Goal: Task Accomplishment & Management: Manage account settings

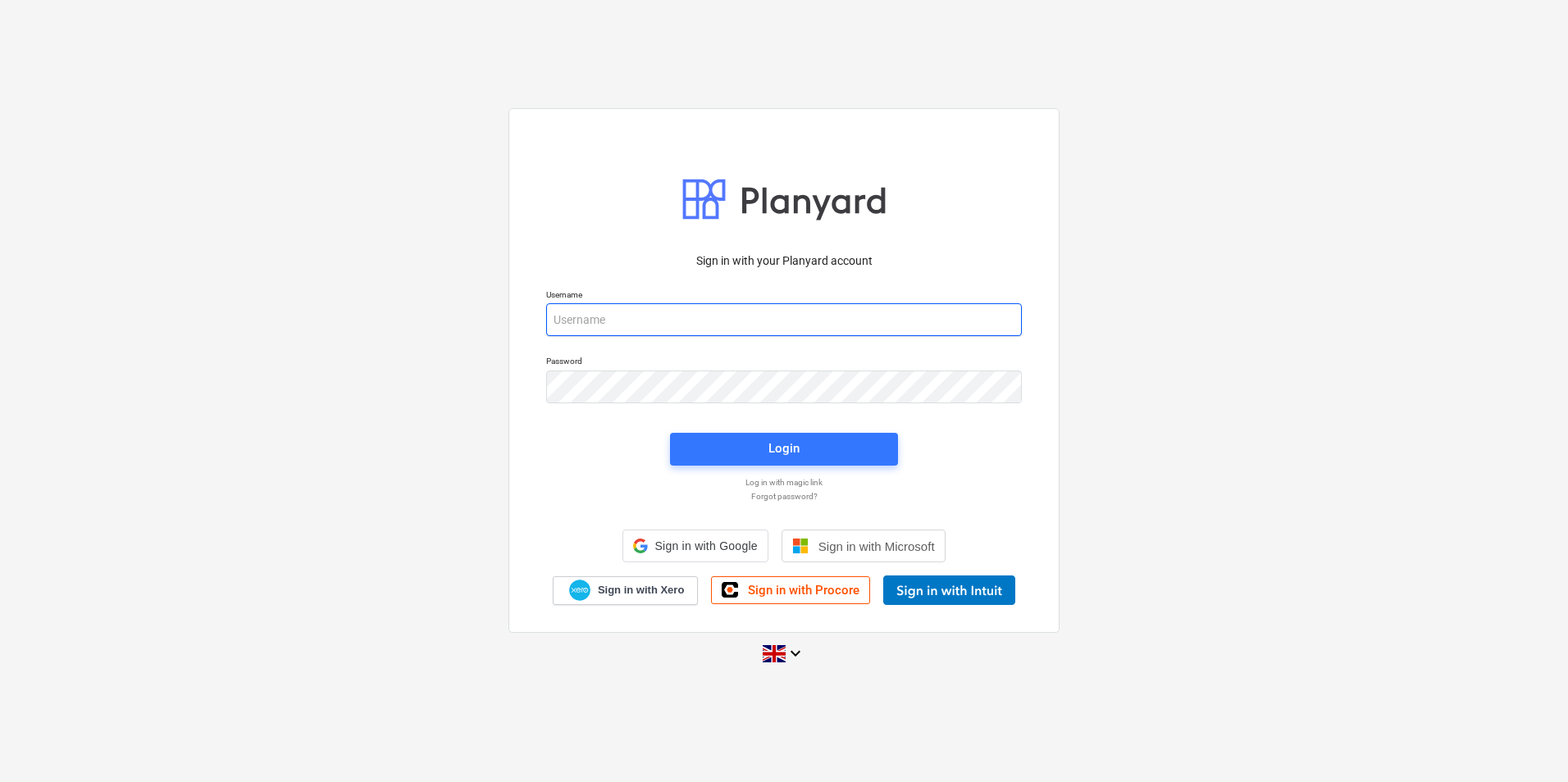
type input "graham@merchanttaylor.co.uk"
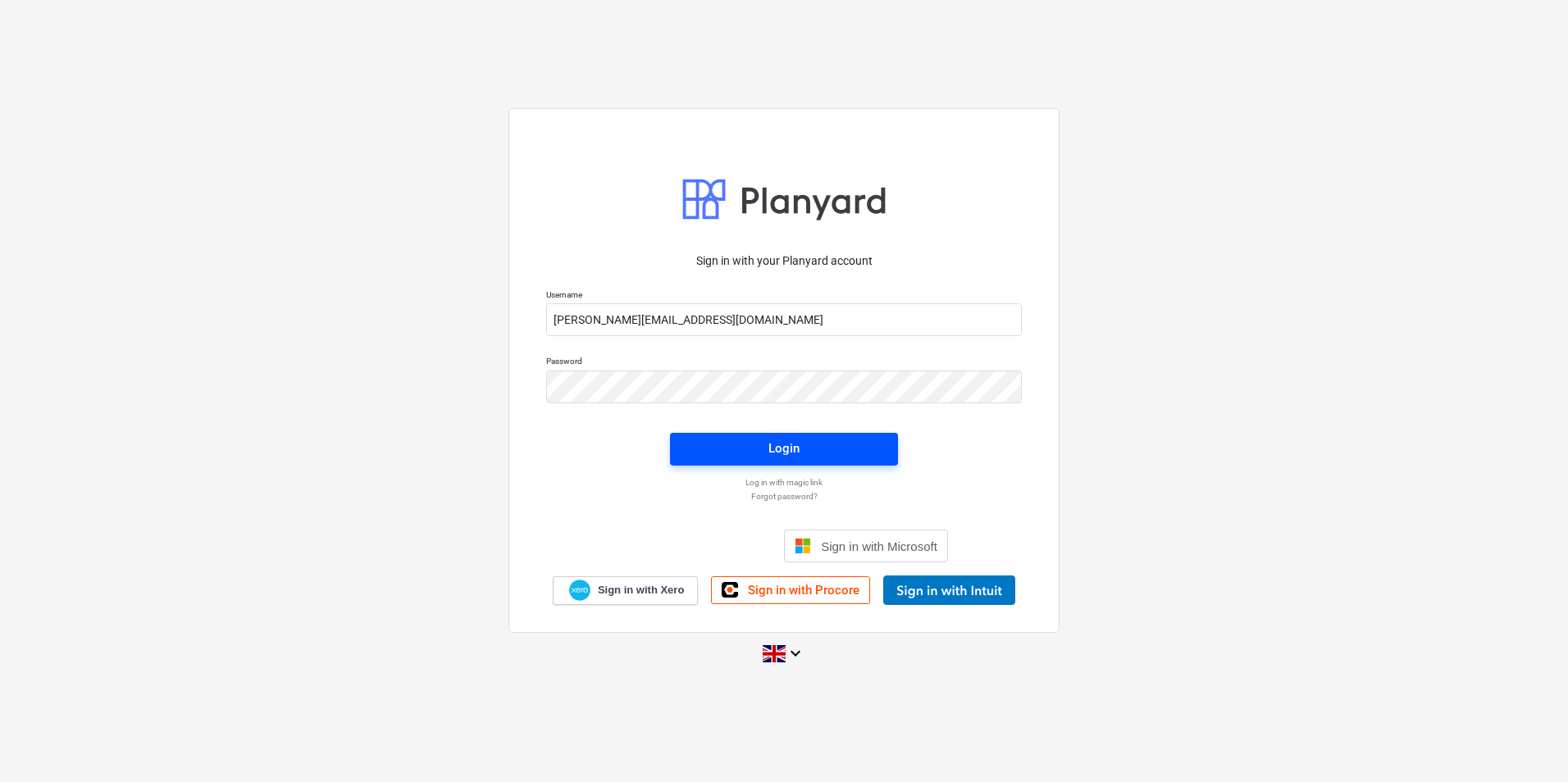
click at [827, 467] on div "Login" at bounding box center [784, 450] width 248 height 53
click at [799, 456] on span "Login" at bounding box center [783, 448] width 189 height 22
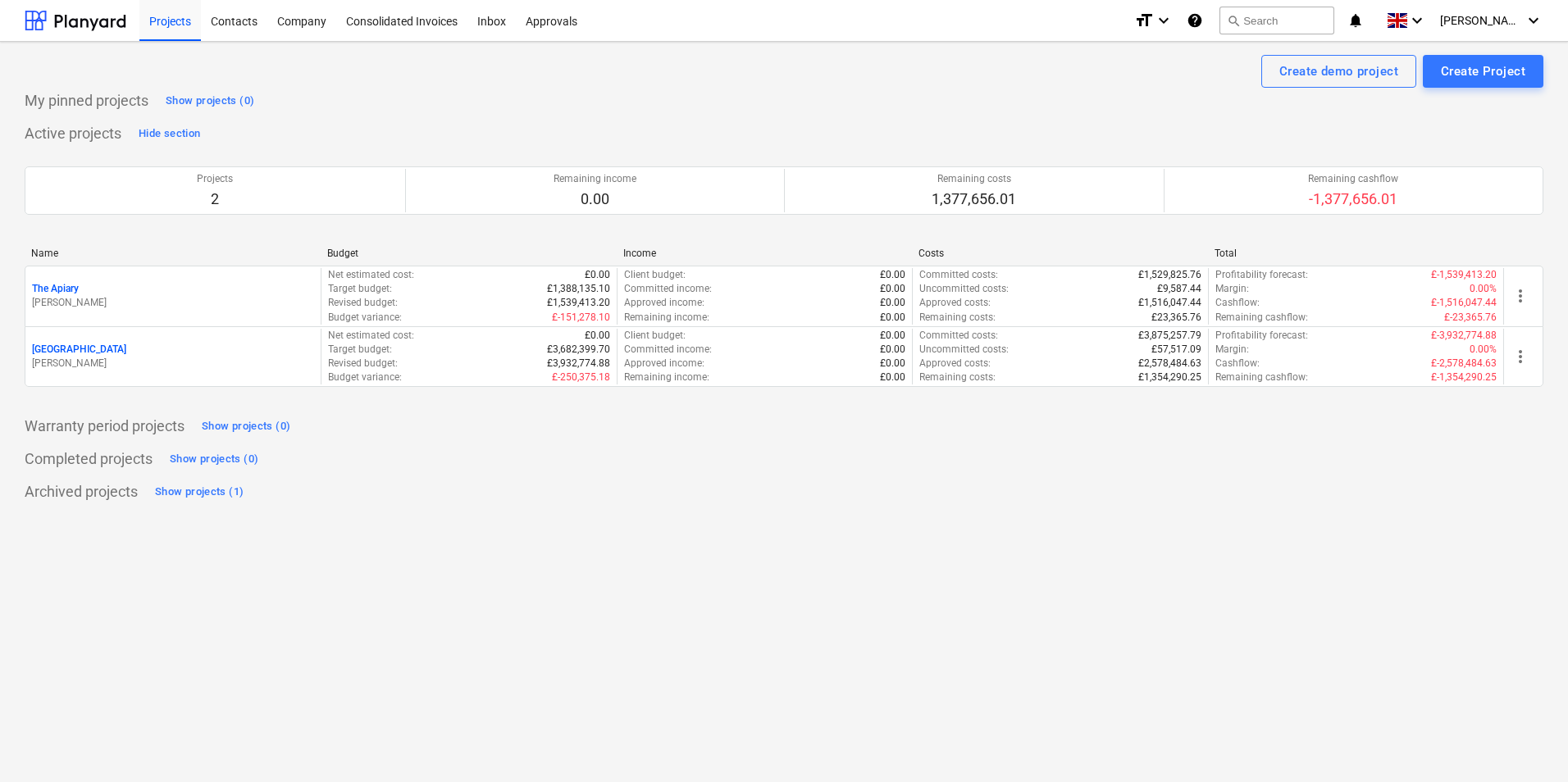
click at [61, 346] on p "[GEOGRAPHIC_DATA]" at bounding box center [79, 349] width 94 height 14
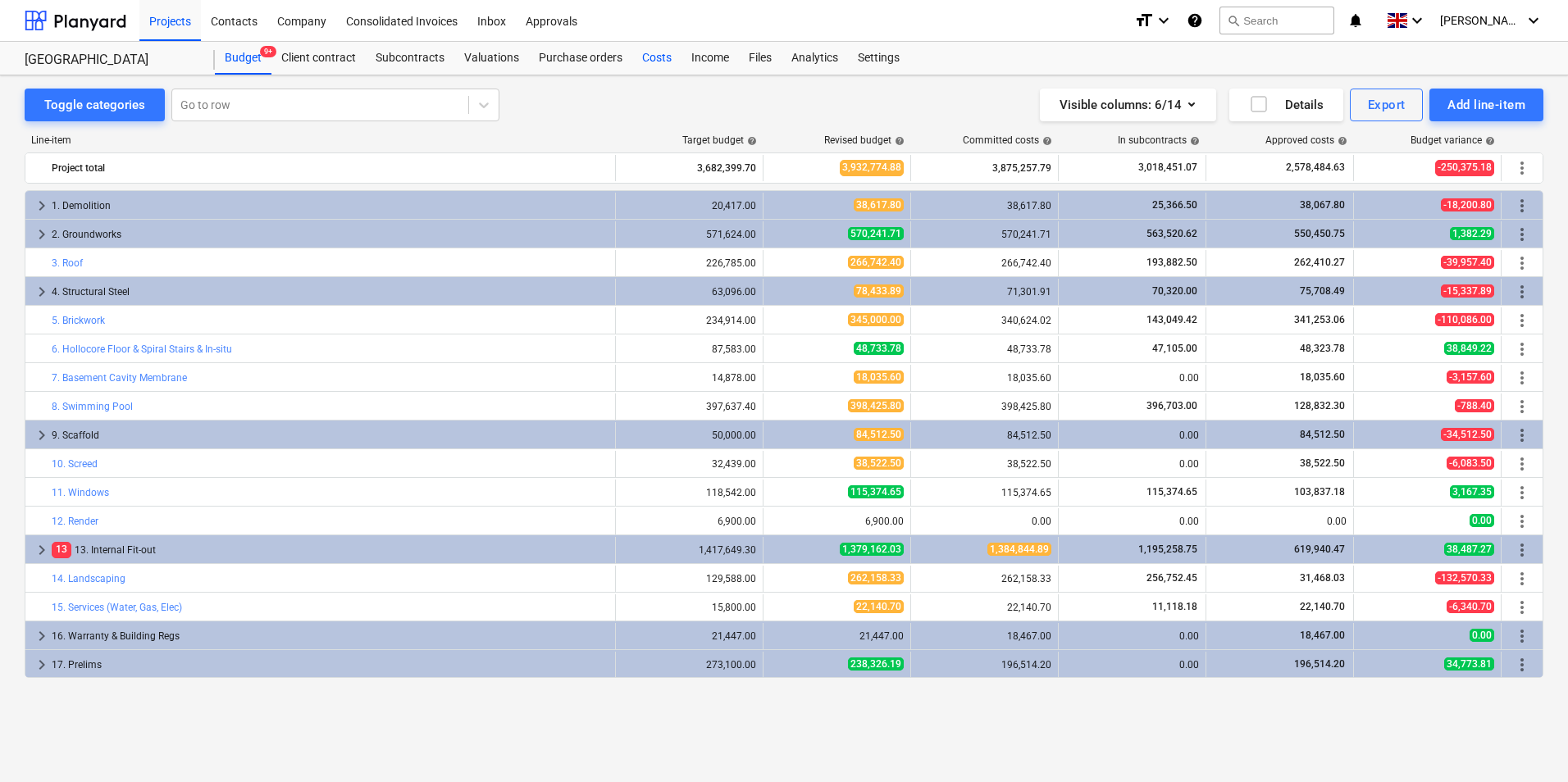
click at [661, 60] on div "Costs" at bounding box center [656, 58] width 49 height 33
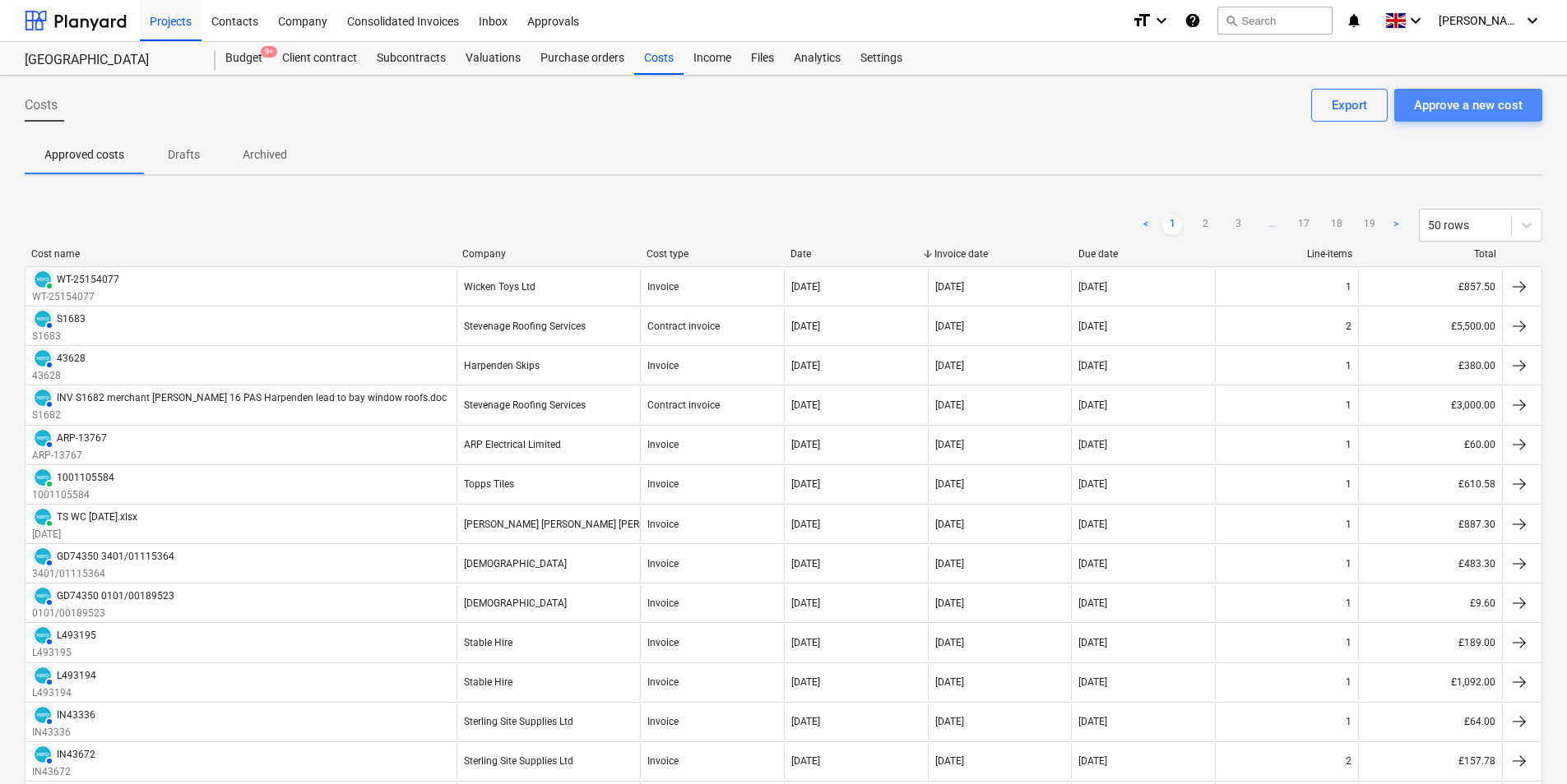
click at [1507, 107] on div "Approve a new cost" at bounding box center [1467, 104] width 108 height 22
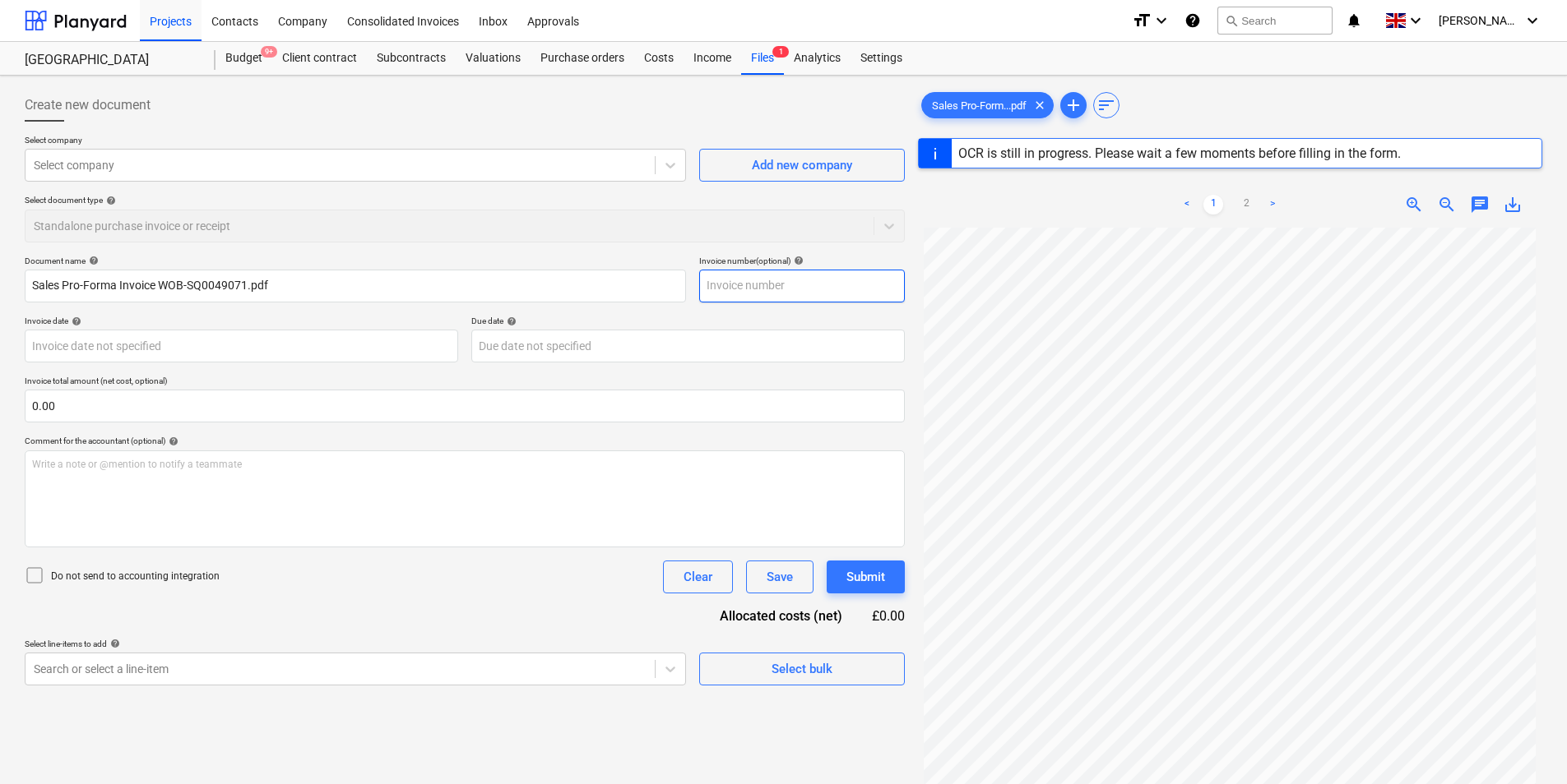
type input "WOB-SQ0049071"
type input "11 Sep 2025"
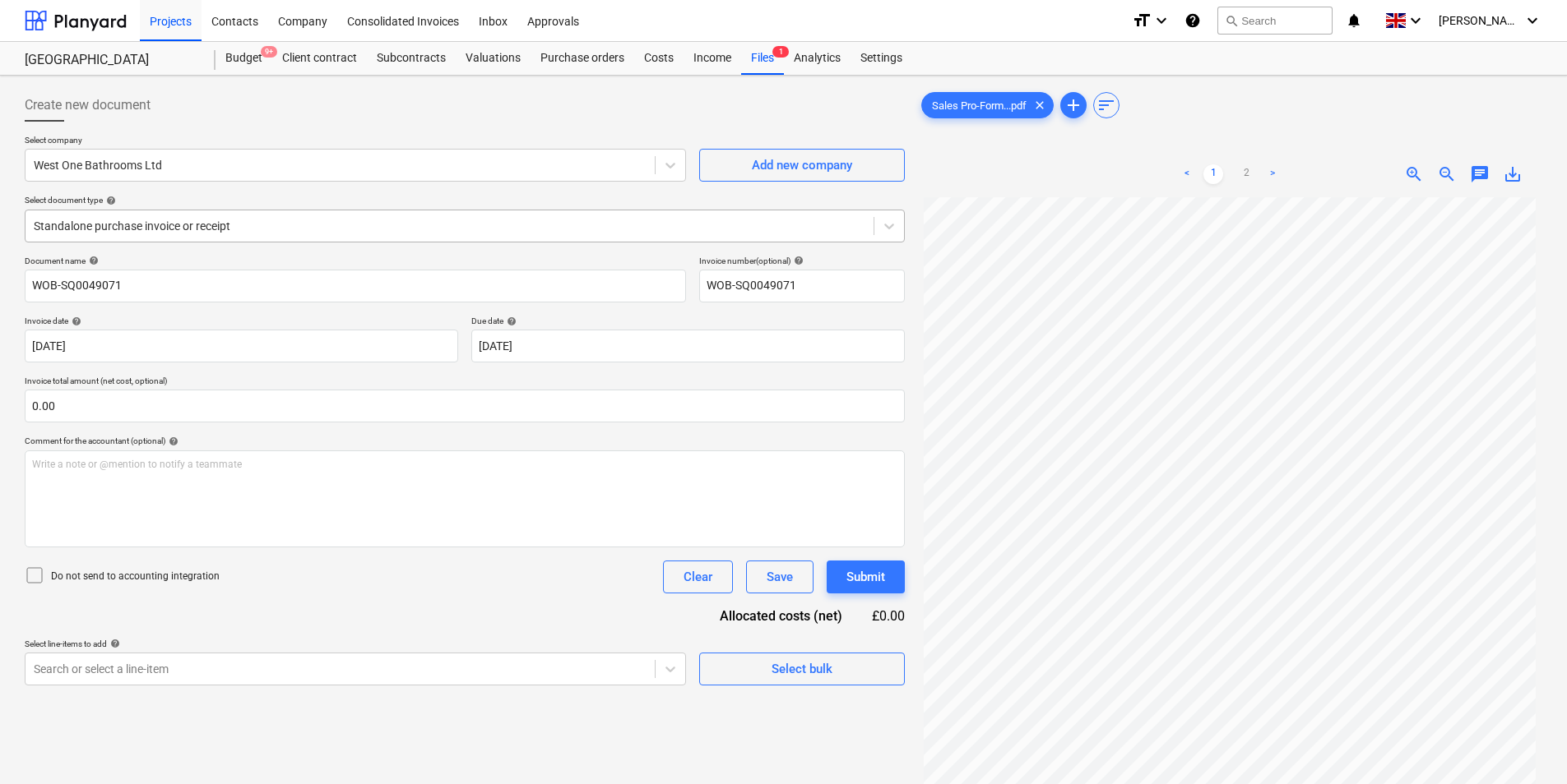
click at [291, 215] on div "Standalone purchase invoice or receipt" at bounding box center [449, 226] width 848 height 23
click at [291, 216] on div "Standalone purchase invoice or receipt" at bounding box center [449, 226] width 848 height 23
click at [220, 409] on input "text" at bounding box center [464, 406] width 880 height 33
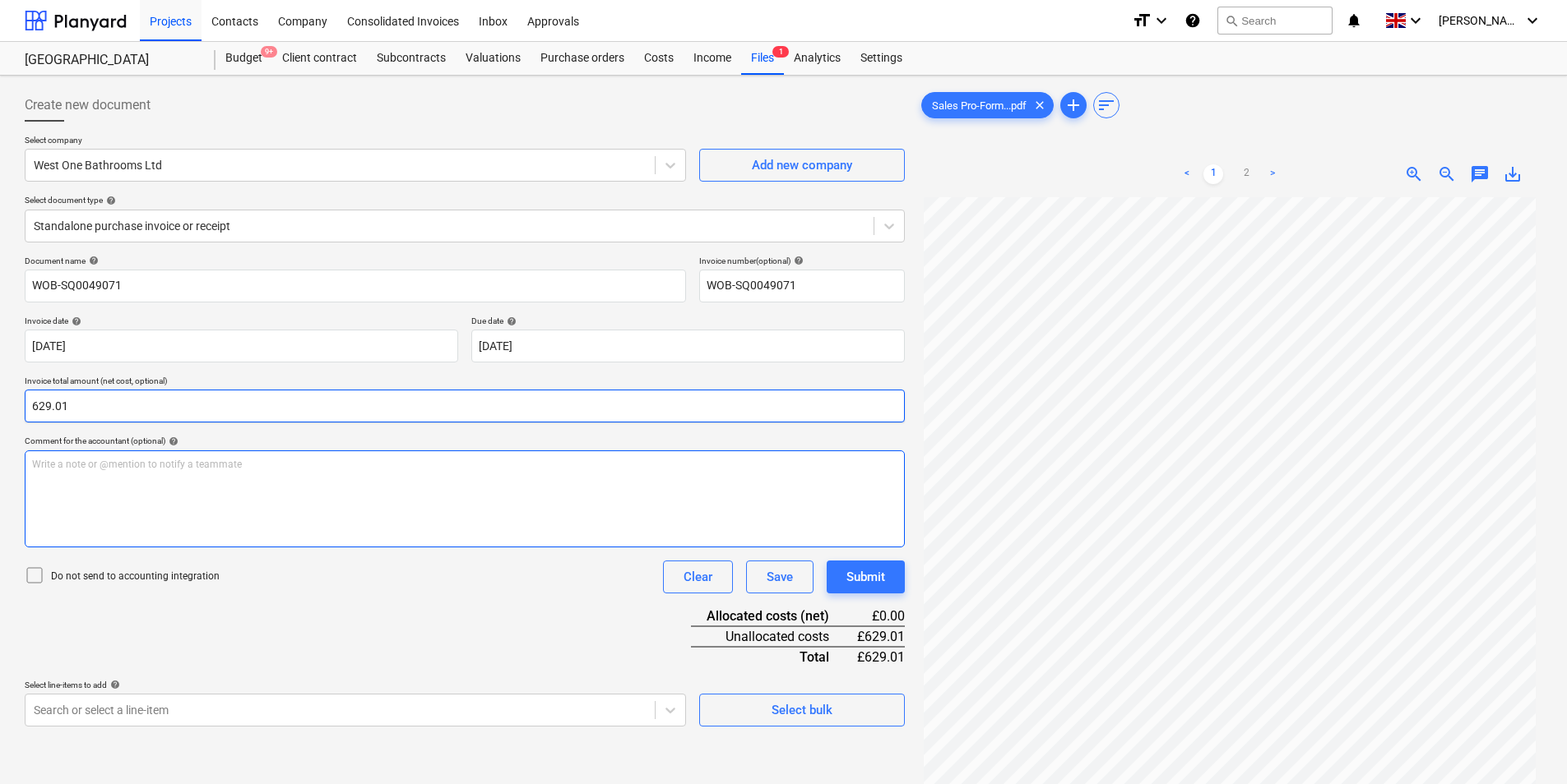
type input "629.01"
click at [137, 498] on div "Write a note or @mention to notify a teammate ﻿" at bounding box center [464, 499] width 880 height 97
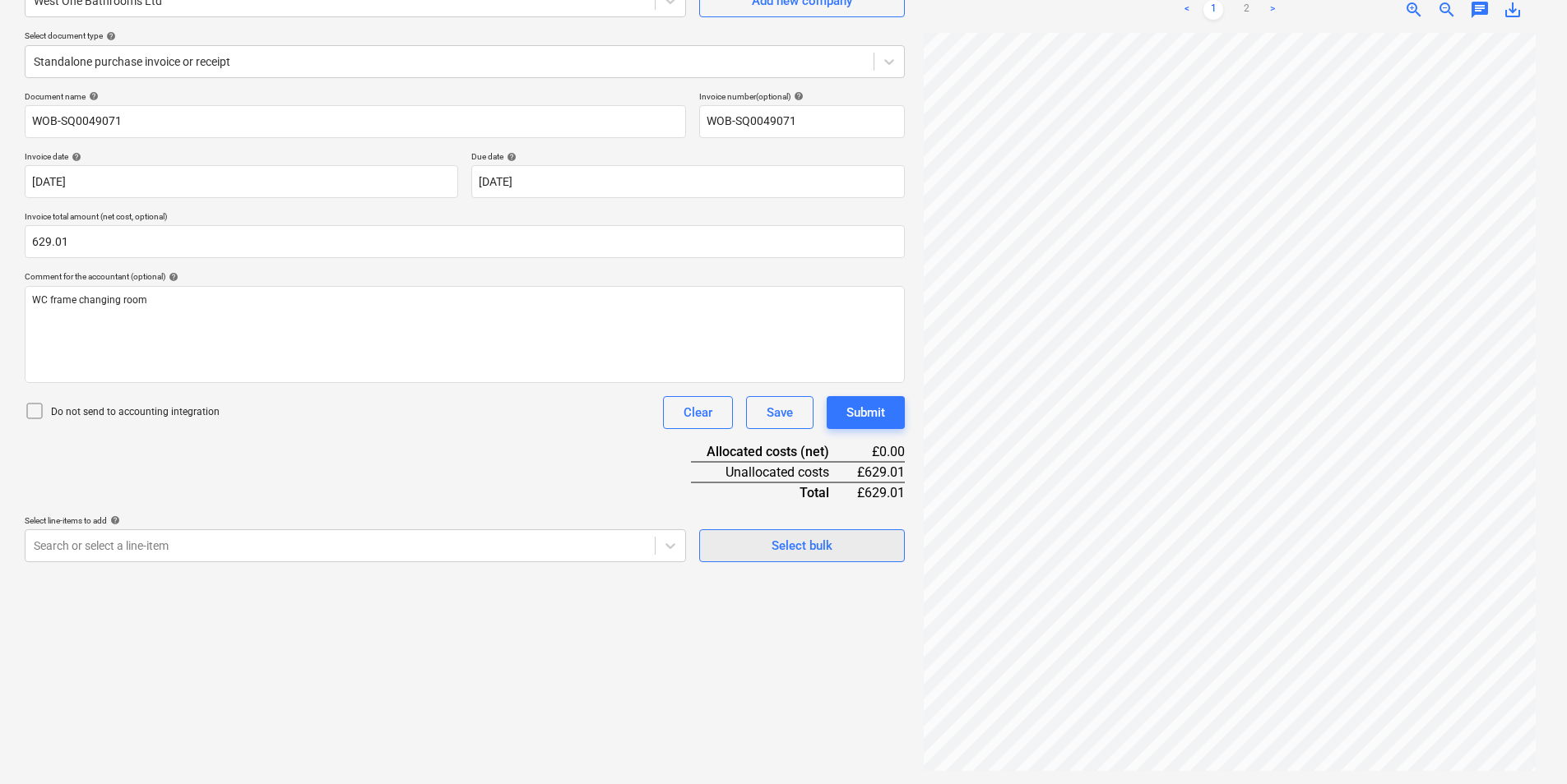
click at [829, 562] on div "Create new document Select company West One Bathrooms Ltd Add new company Selec…" at bounding box center [464, 347] width 893 height 859
click at [843, 549] on span "Select bulk" at bounding box center [801, 546] width 165 height 22
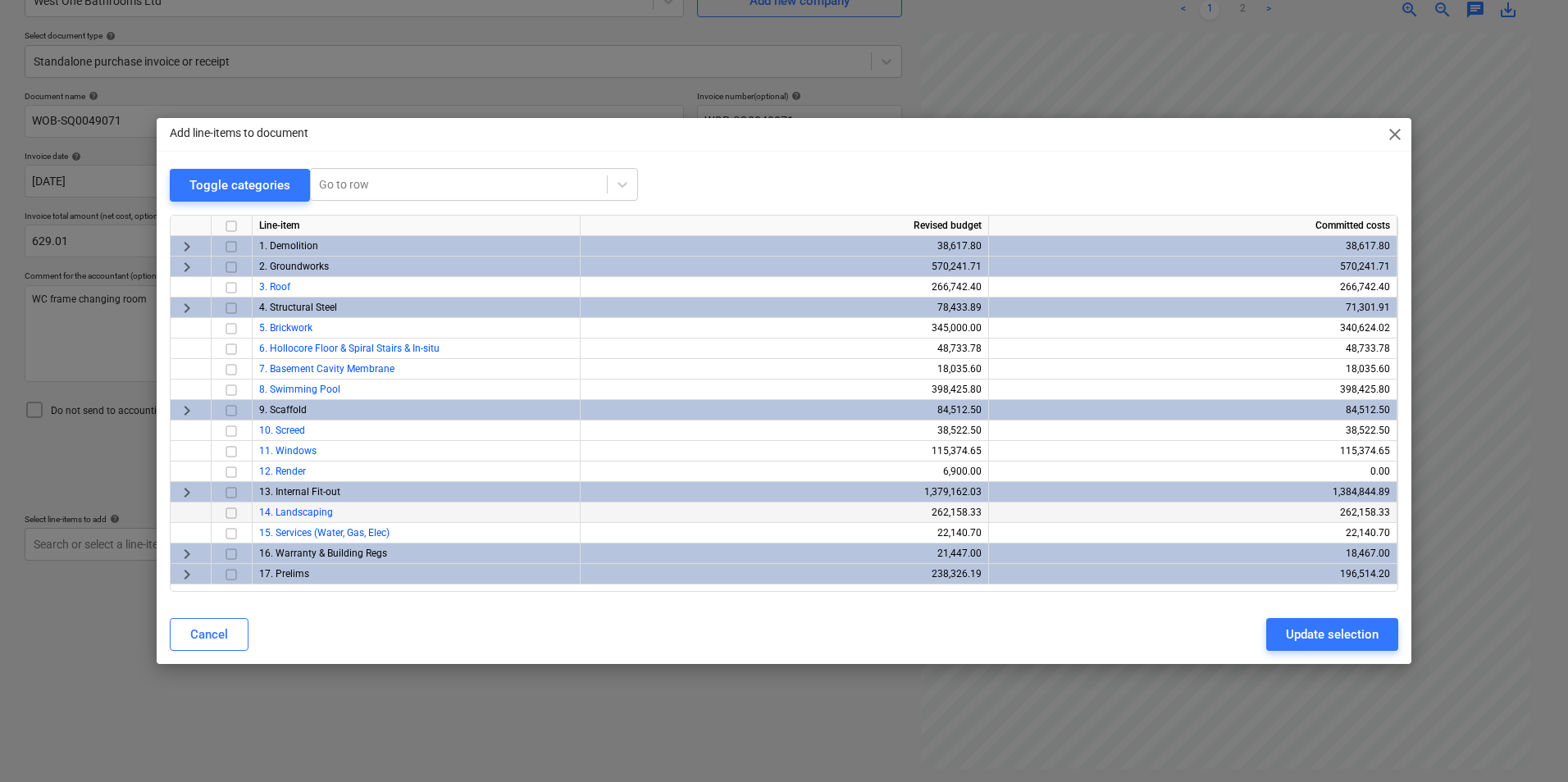
click at [191, 497] on span "keyboard_arrow_right" at bounding box center [187, 492] width 20 height 20
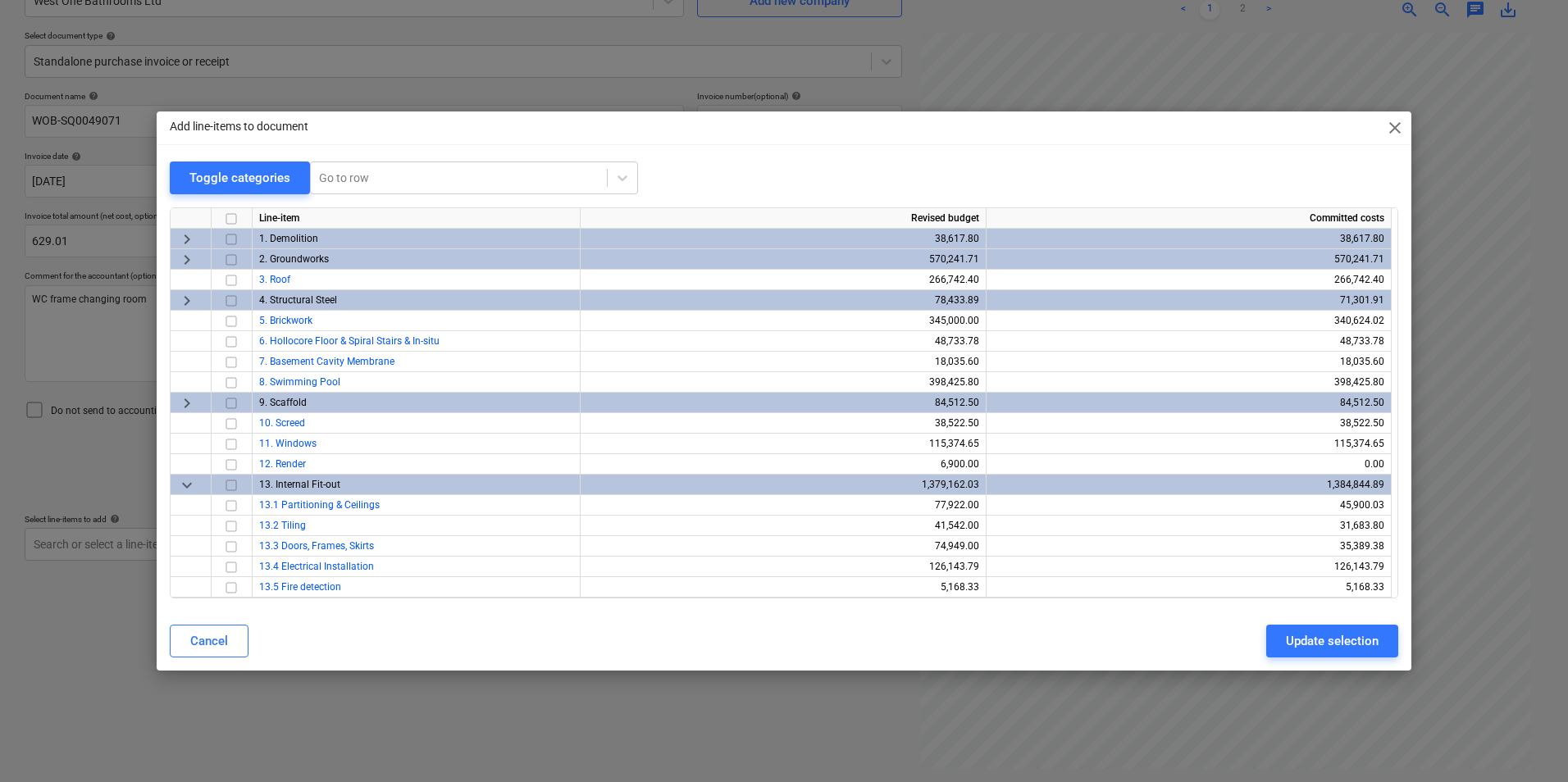
scroll to position [383, 0]
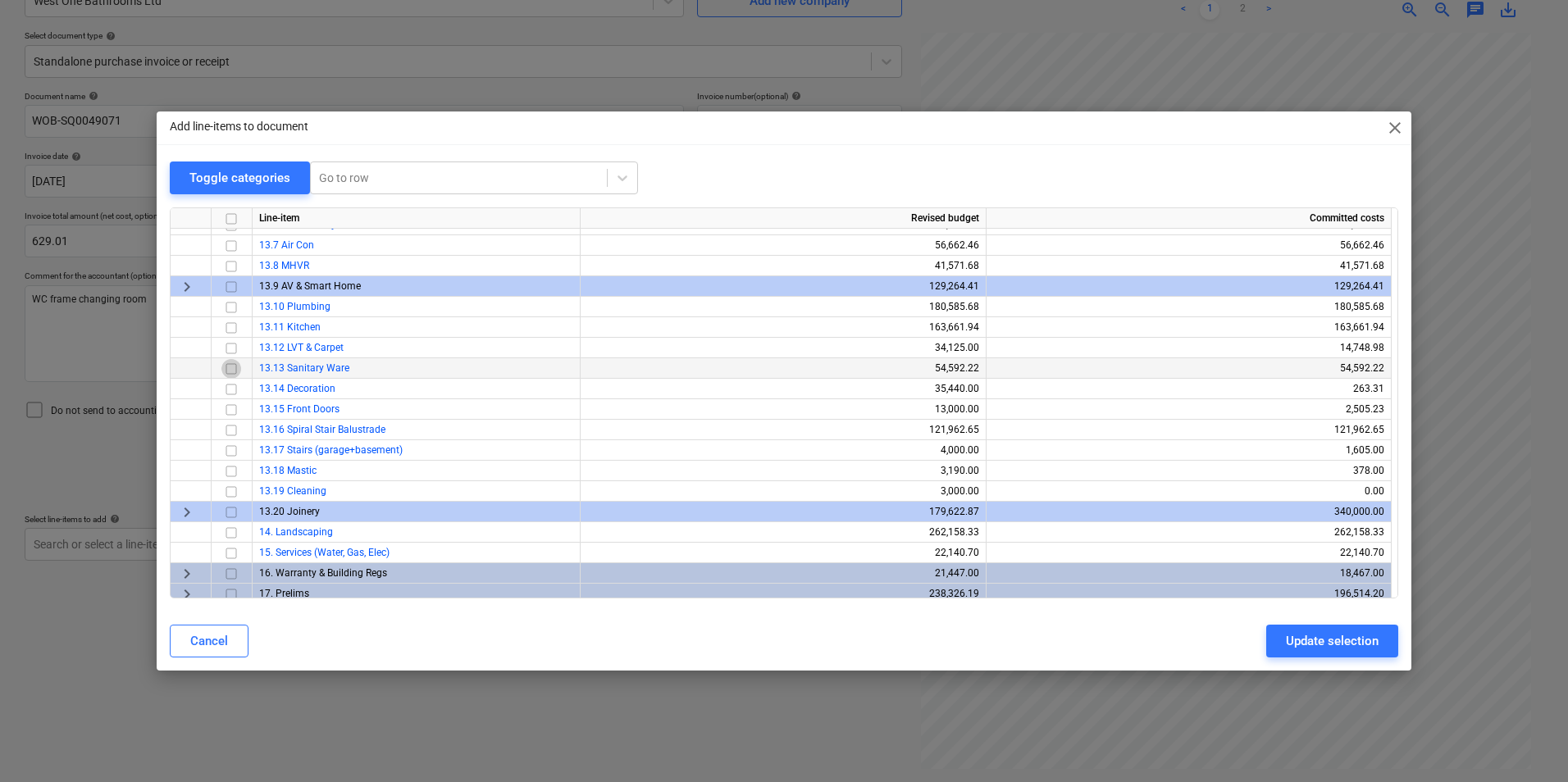
drag, startPoint x: 235, startPoint y: 369, endPoint x: 243, endPoint y: 371, distance: 8.2
click at [235, 371] on input "checkbox" at bounding box center [231, 369] width 20 height 20
click at [1311, 640] on div "Update selection" at bounding box center [1331, 641] width 93 height 22
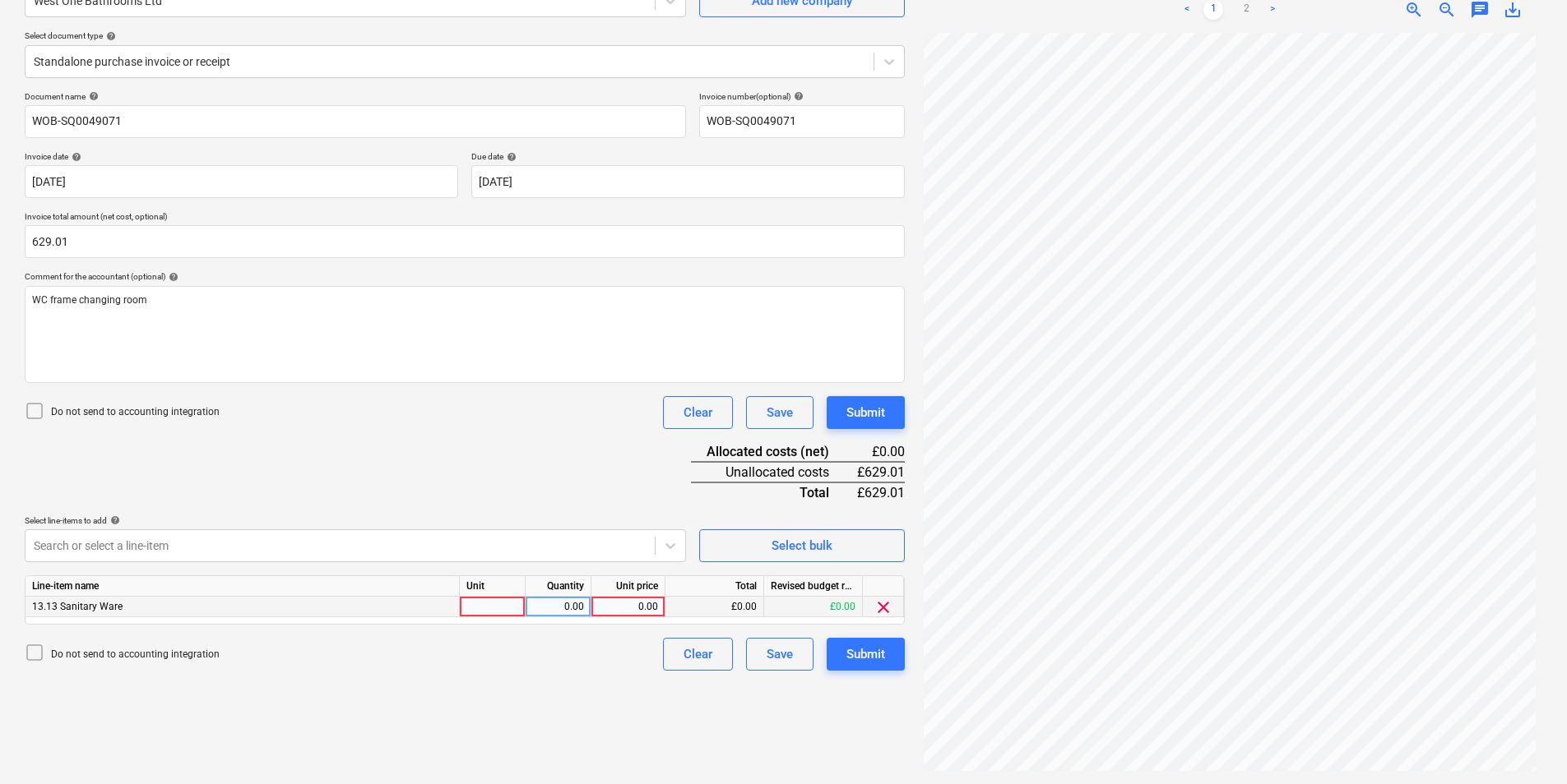
click at [493, 603] on div at bounding box center [493, 607] width 66 height 21
type input "ea"
type input "629.01"
click at [866, 648] on div "Submit" at bounding box center [865, 654] width 39 height 22
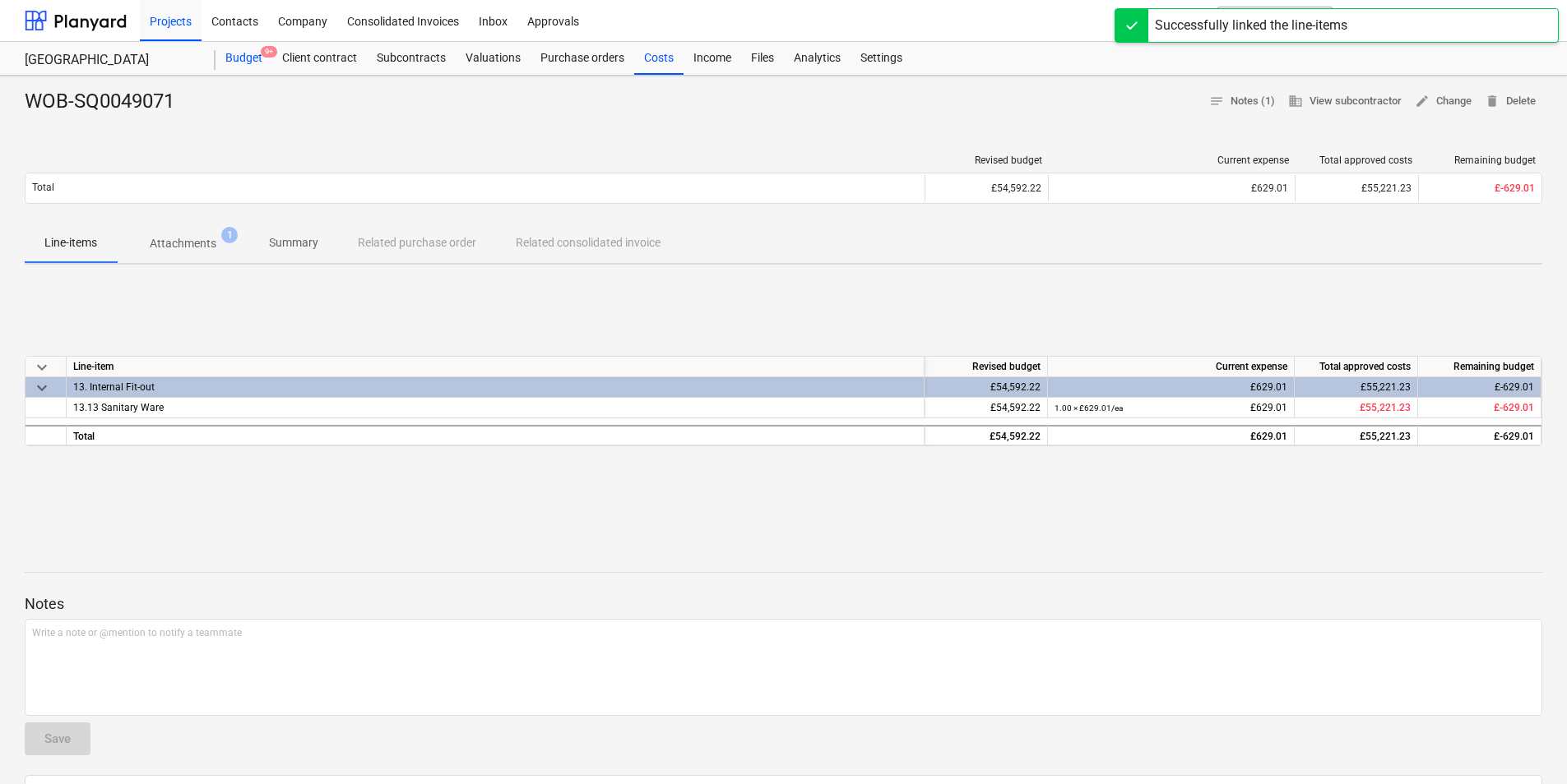
click at [243, 54] on div "Budget 9+" at bounding box center [244, 58] width 57 height 33
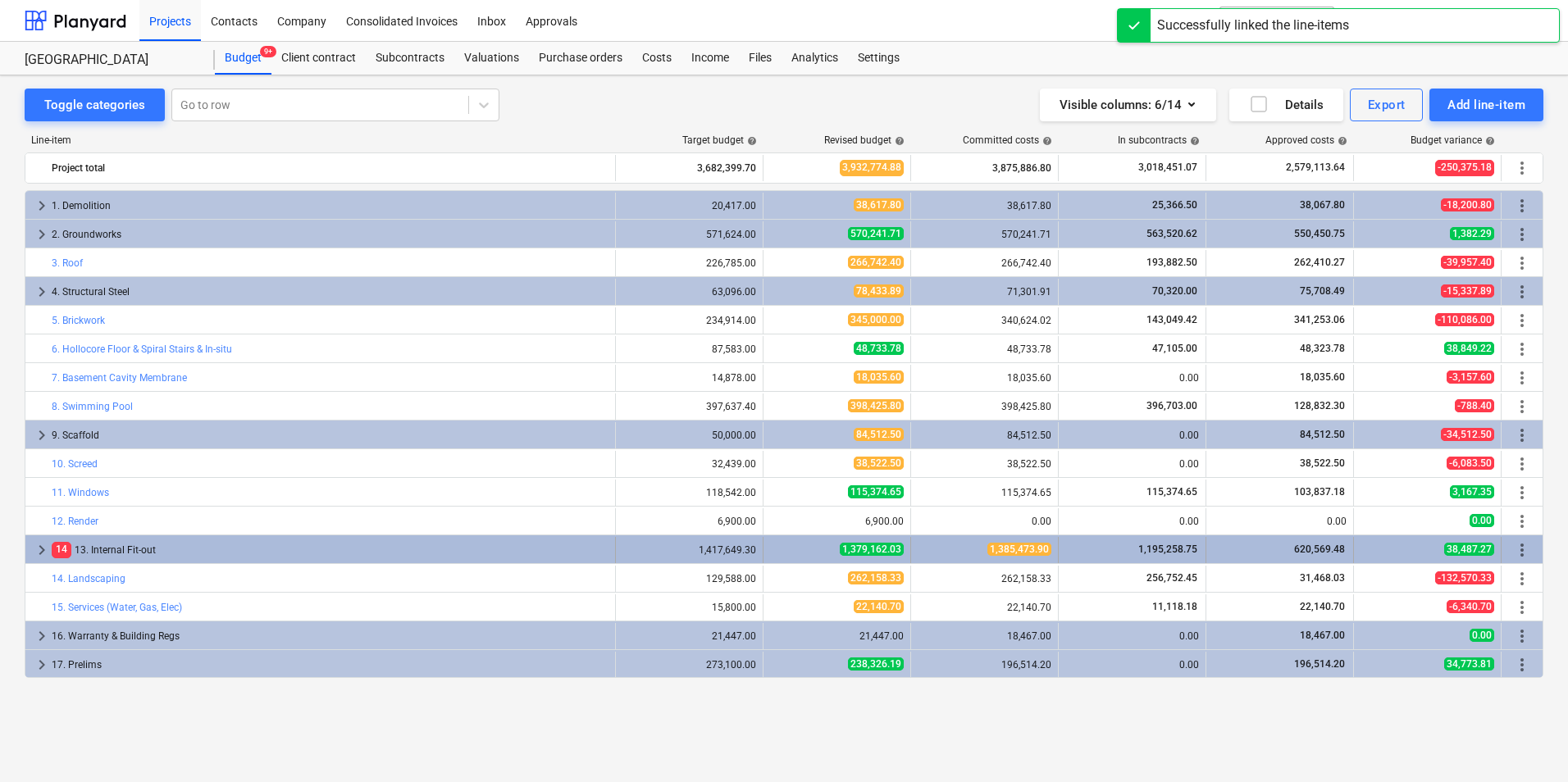
click at [36, 549] on span "keyboard_arrow_right" at bounding box center [41, 550] width 20 height 20
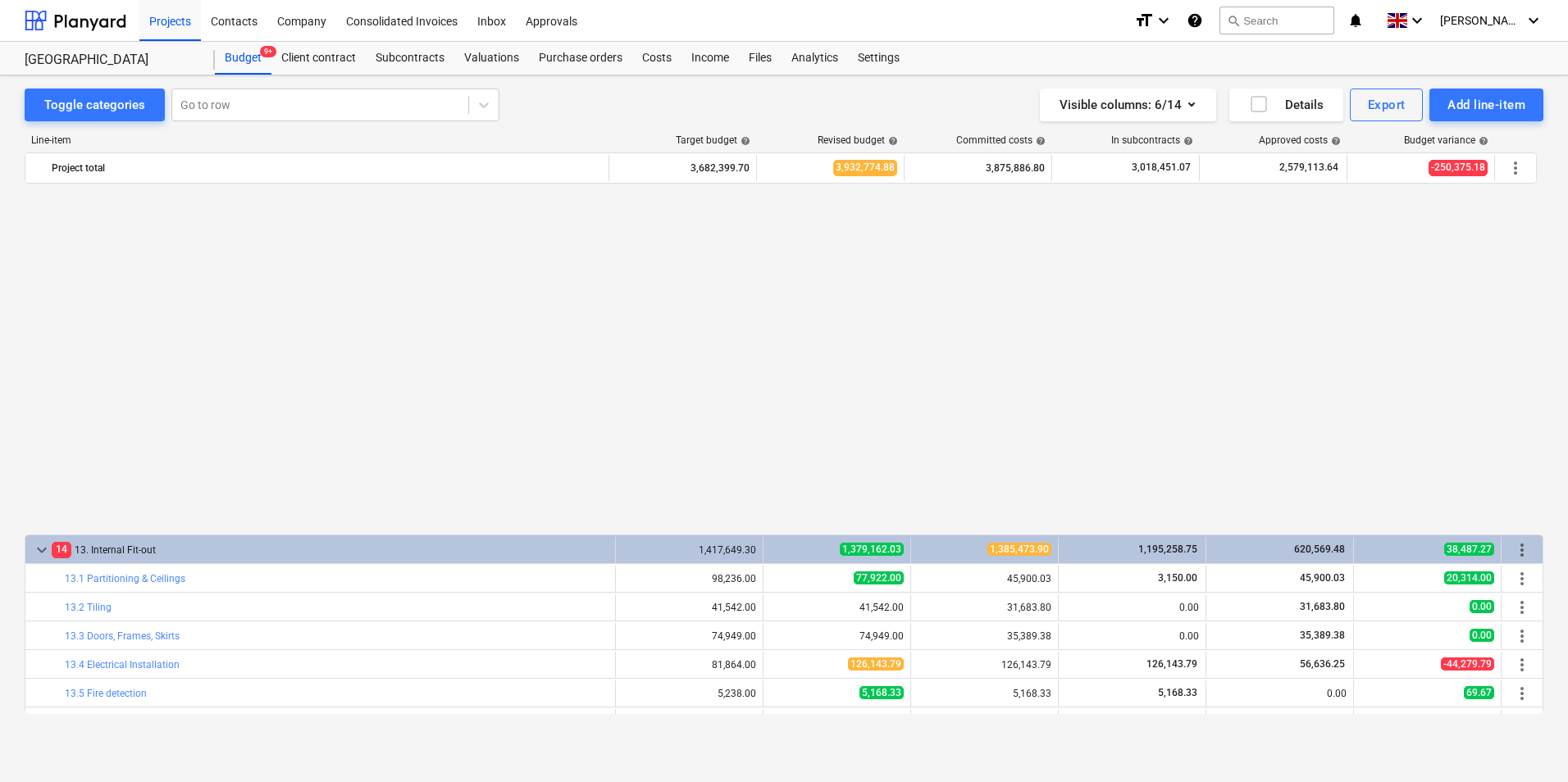
scroll to position [383, 0]
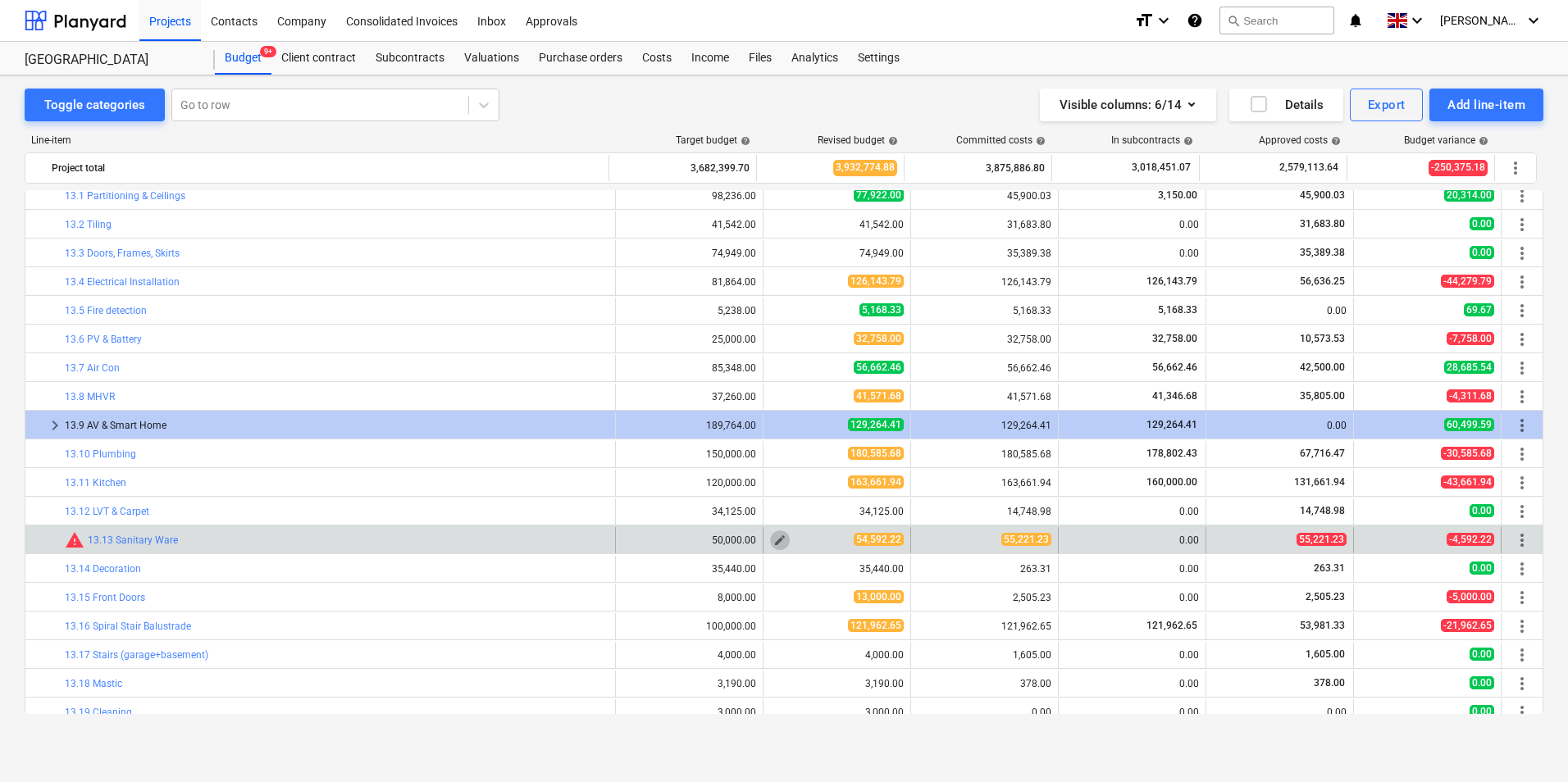
click at [774, 538] on span "edit" at bounding box center [780, 541] width 13 height 13
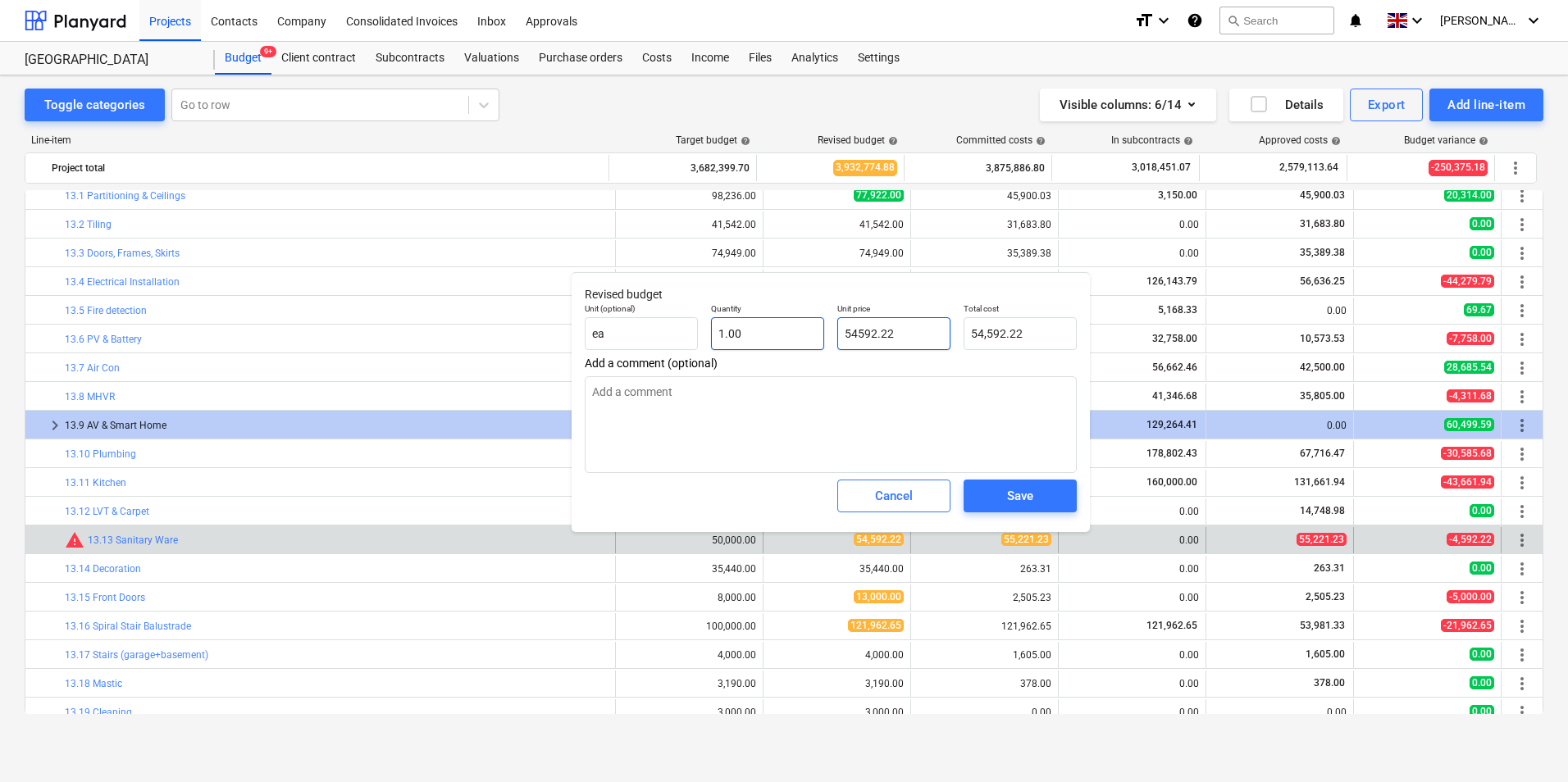
drag, startPoint x: 897, startPoint y: 339, endPoint x: 747, endPoint y: 343, distance: 150.1
click at [747, 342] on div "Unit (optional) ea Quantity 1.00 Unit price 54592.22 Total cost 54,592.22" at bounding box center [831, 327] width 505 height 60
type input "5"
type textarea "x"
type input "5.00"
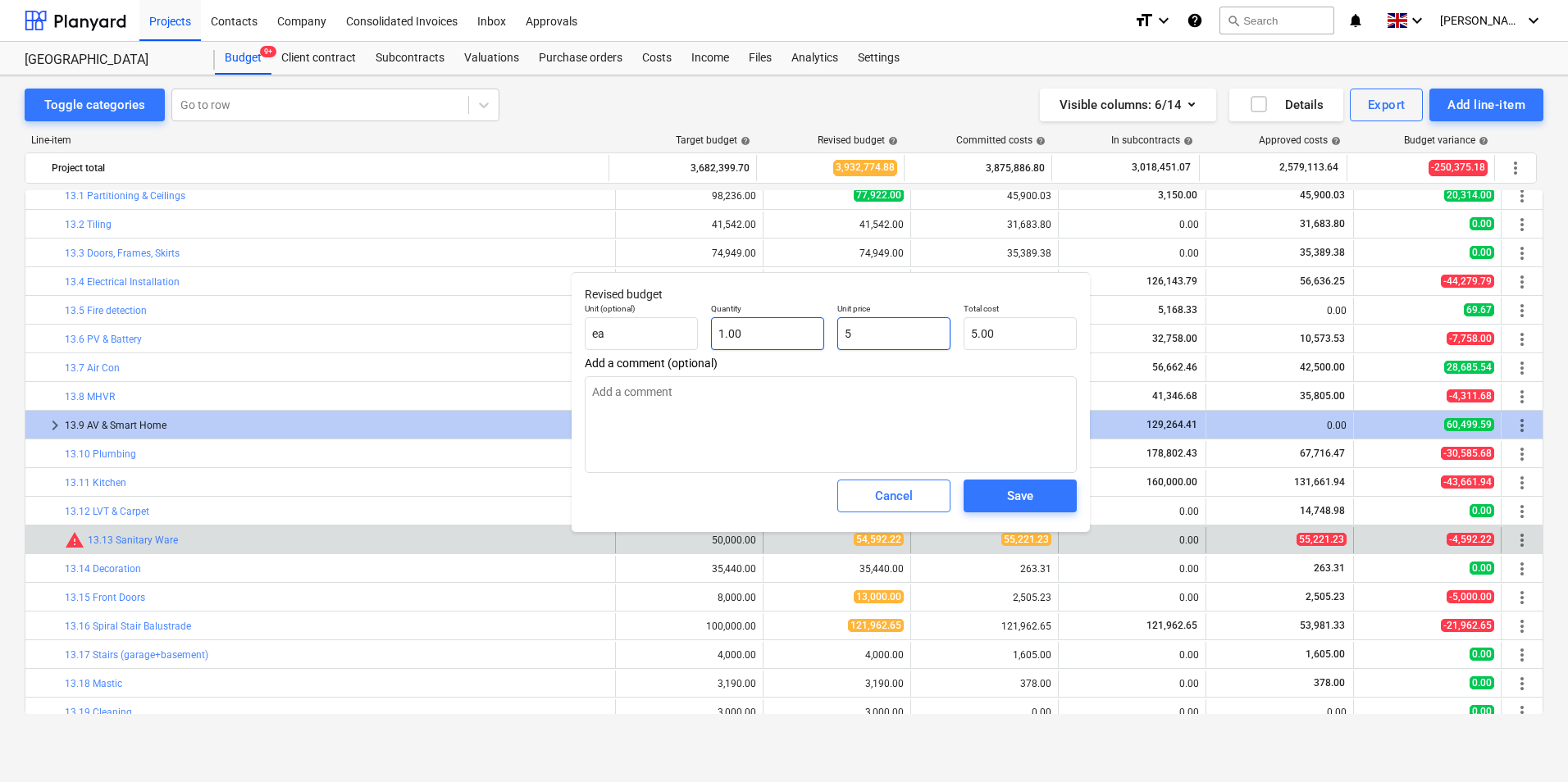
type input "55"
type textarea "x"
type input "55.00"
type input "552"
type textarea "x"
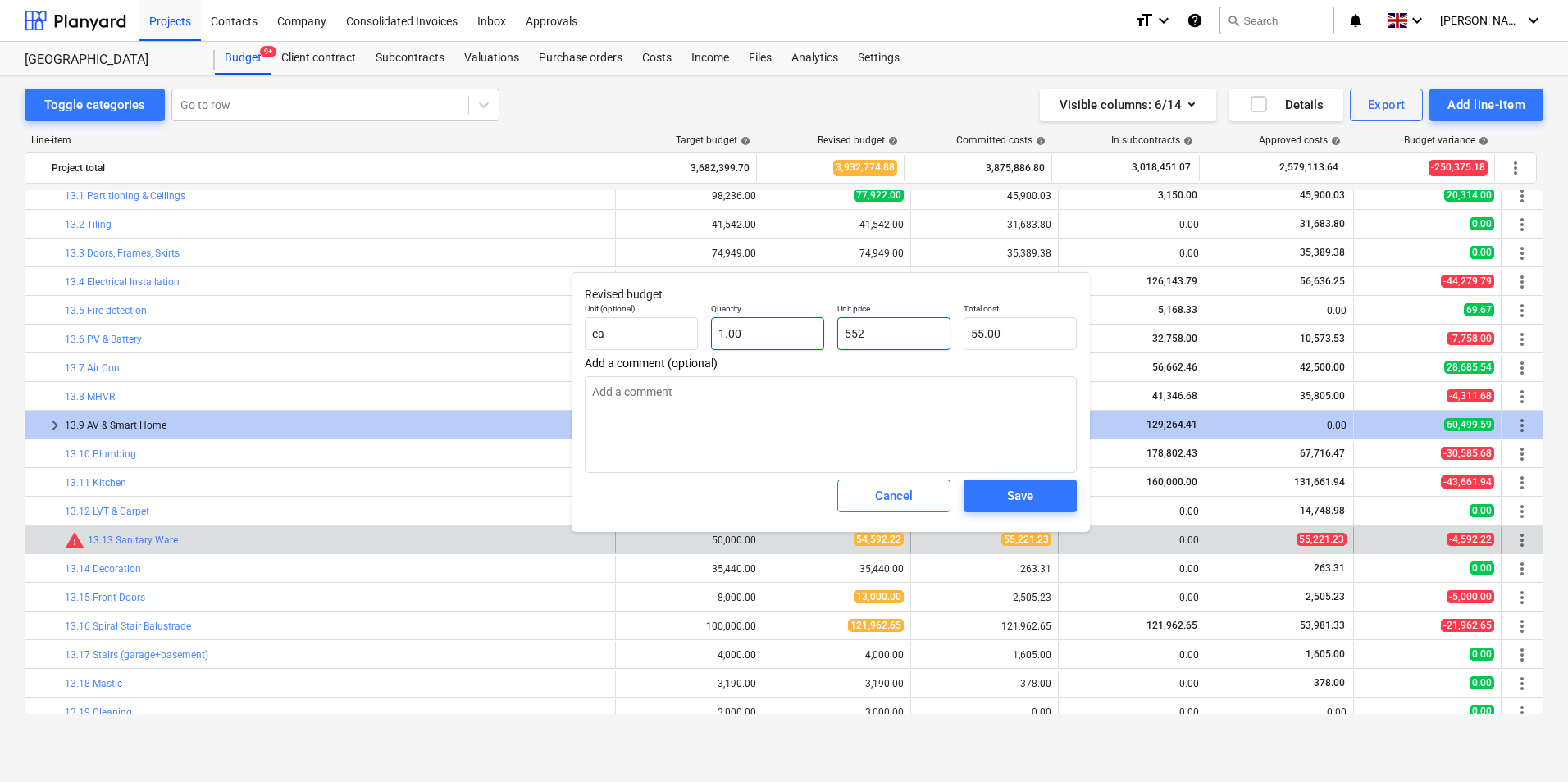
type input "552.00"
type input "5522"
type textarea "x"
type input "5,522.00"
type input "55221"
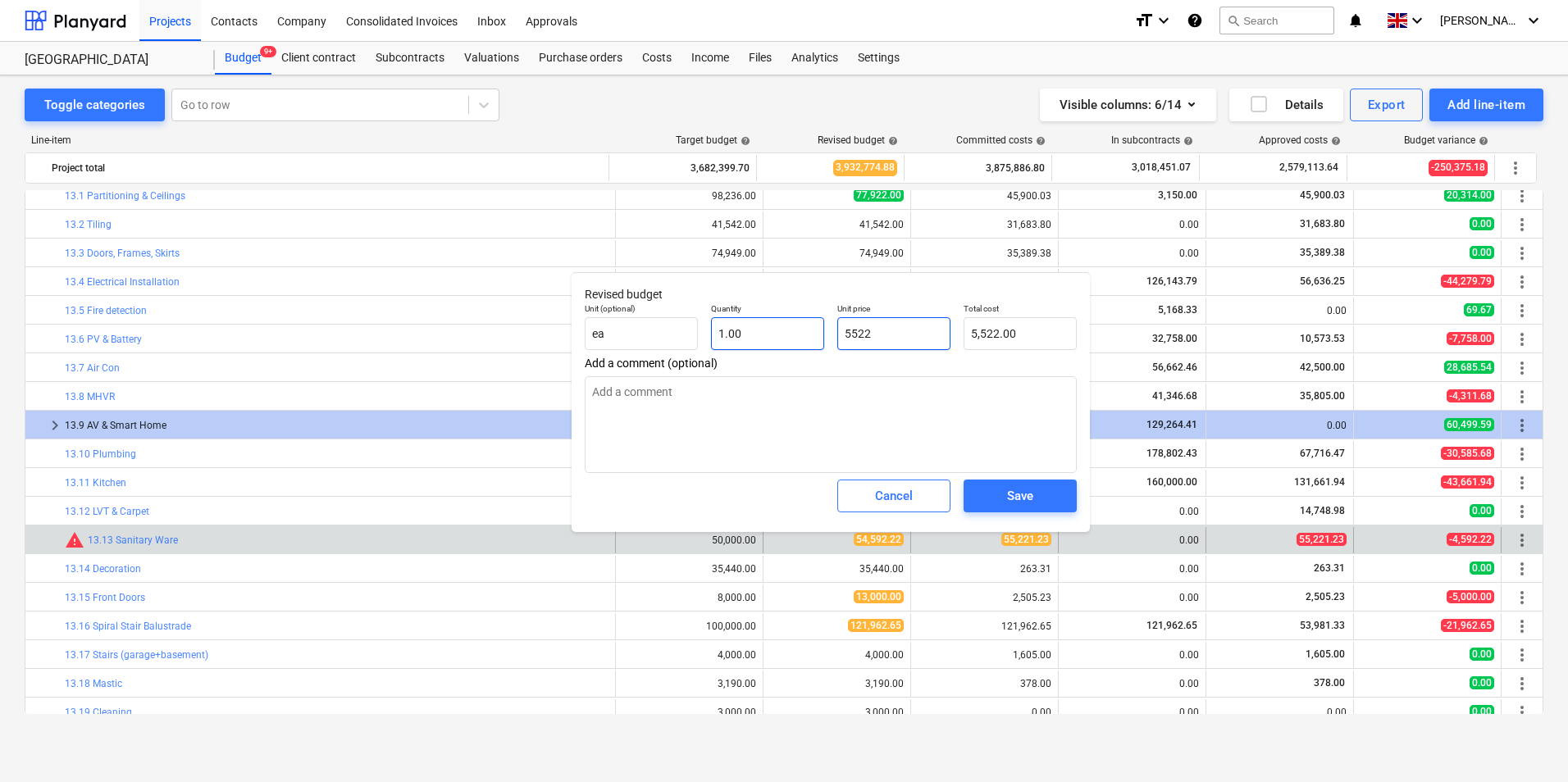
type textarea "x"
type input "55,221.00"
type input "55221."
type textarea "x"
type input "55221.2"
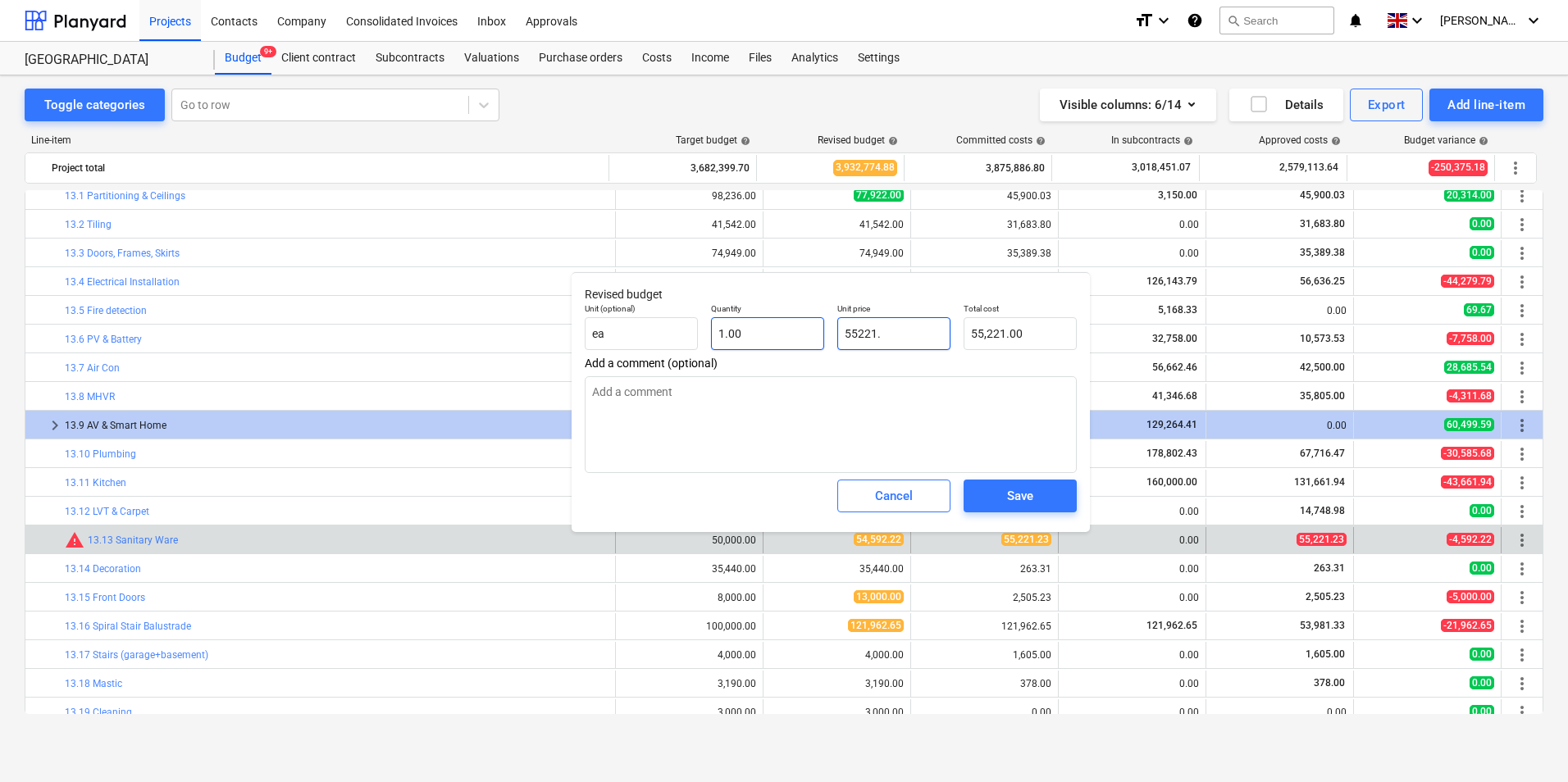
type textarea "x"
type input "55,221.20"
type input "55221.23"
type textarea "x"
type input "55,221.23"
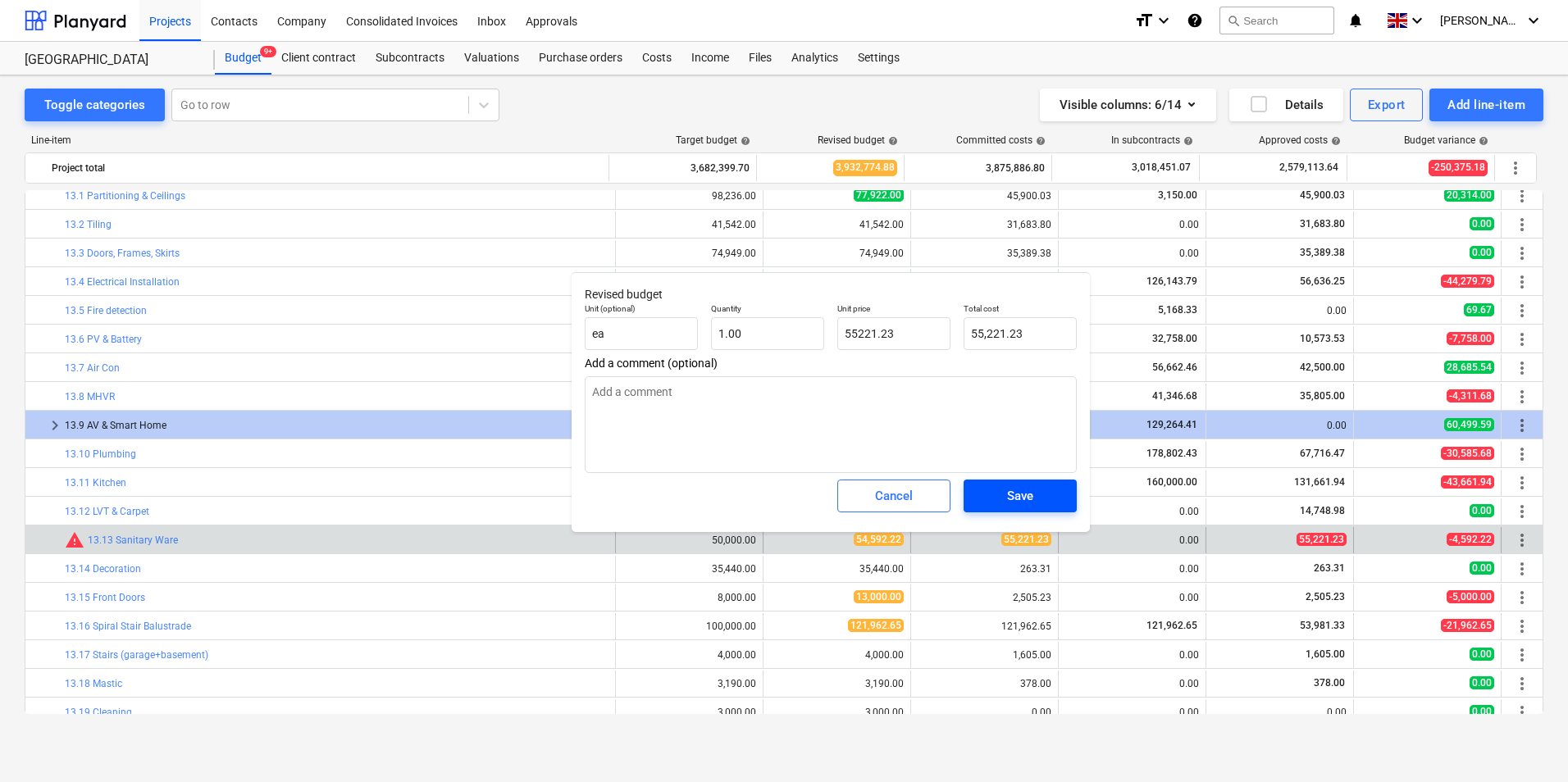
type input "55,221.23"
click at [997, 490] on span "Save" at bounding box center [1020, 496] width 74 height 22
type textarea "x"
